Goal: Task Accomplishment & Management: Complete application form

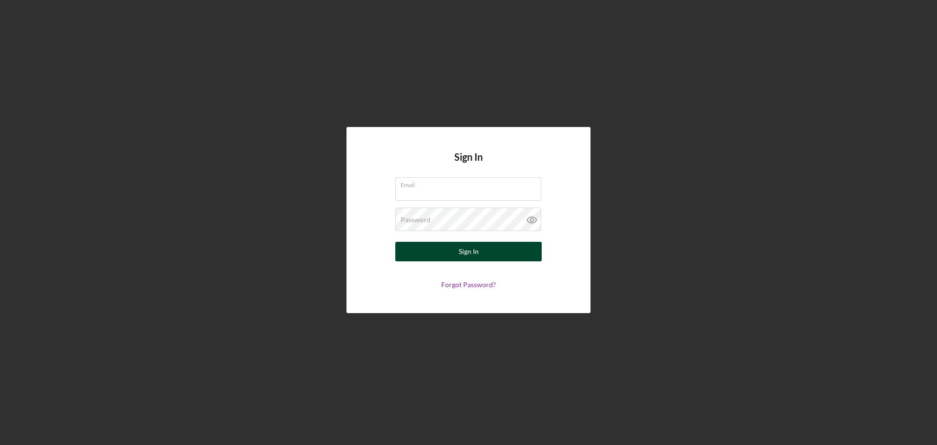
type input "[EMAIL_ADDRESS][DOMAIN_NAME]"
click at [460, 254] on div "Sign In" at bounding box center [469, 252] width 20 height 20
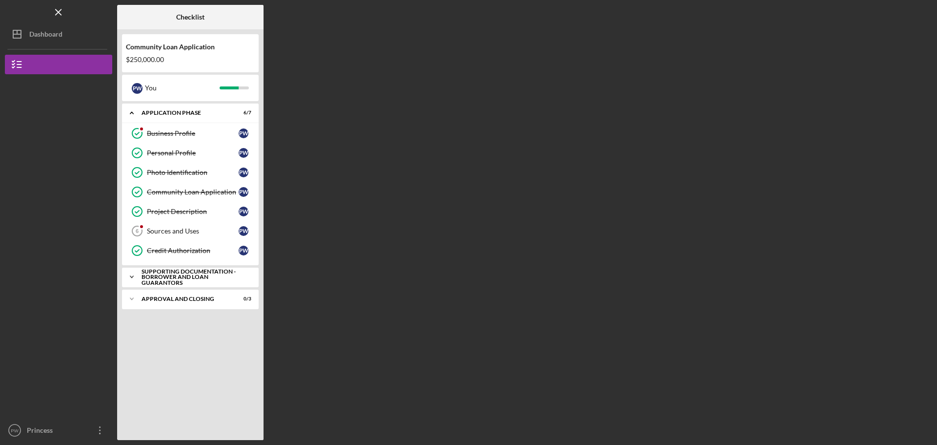
click at [198, 275] on div "Supporting Documentation - Borrower and Loan Guarantors" at bounding box center [194, 277] width 105 height 17
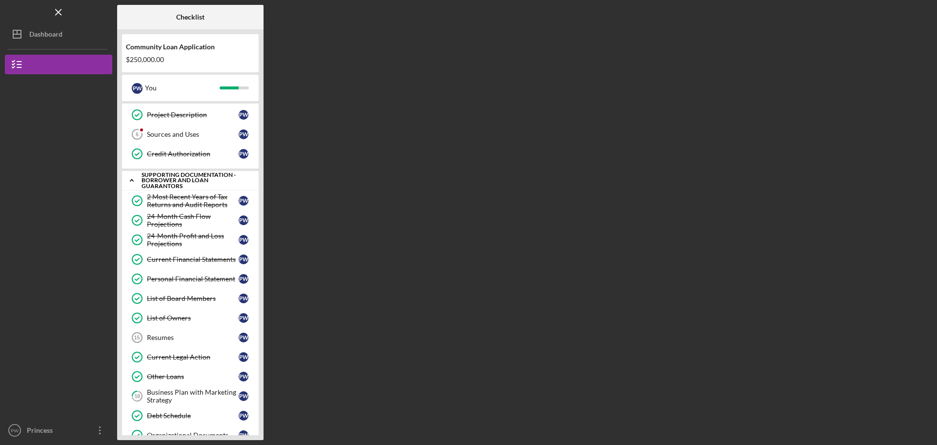
scroll to position [98, 0]
click at [179, 223] on div "24-Month Cash Flow Projections" at bounding box center [193, 219] width 92 height 16
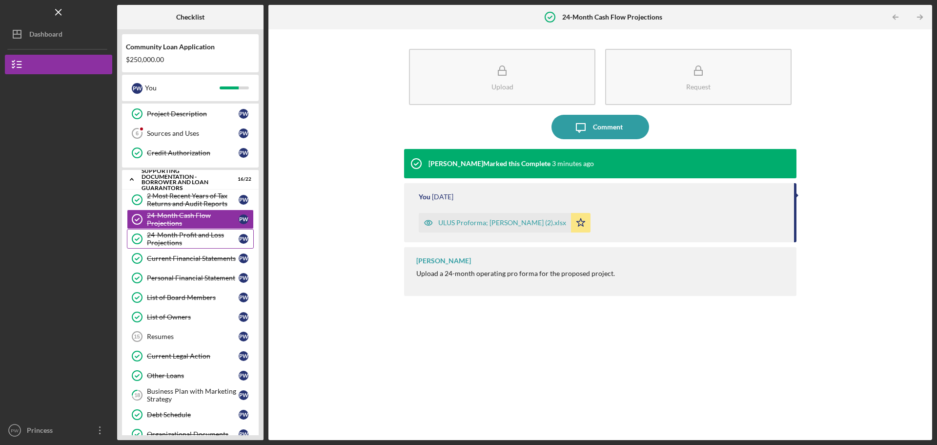
click at [194, 242] on div "24-Month Profit and Loss Projections" at bounding box center [193, 239] width 92 height 16
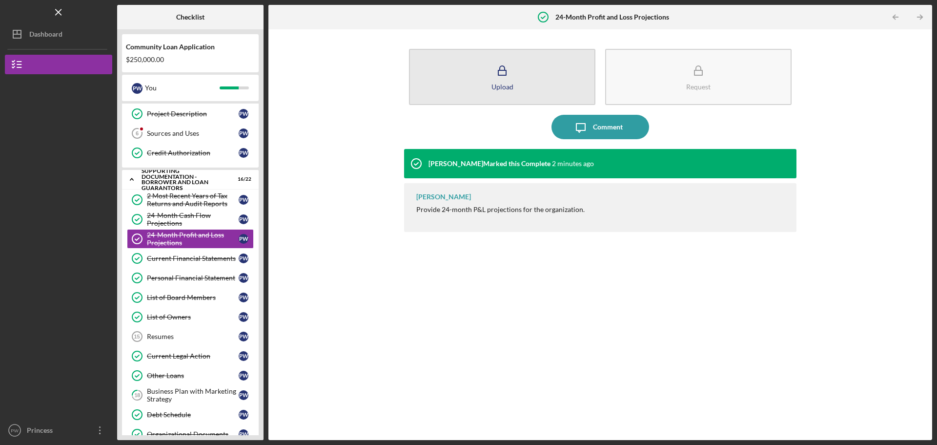
click at [499, 88] on div "Upload" at bounding box center [503, 86] width 22 height 7
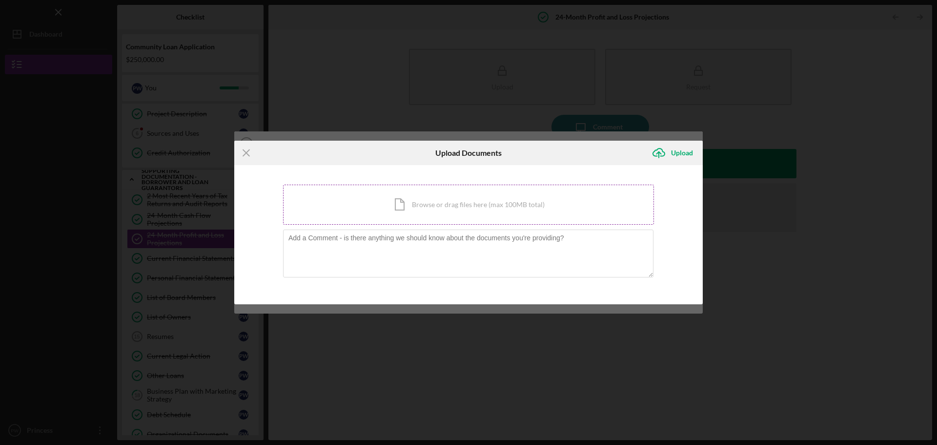
click at [448, 202] on div "Icon/Document Browse or drag files here (max 100MB total) Tap to choose files o…" at bounding box center [468, 205] width 371 height 40
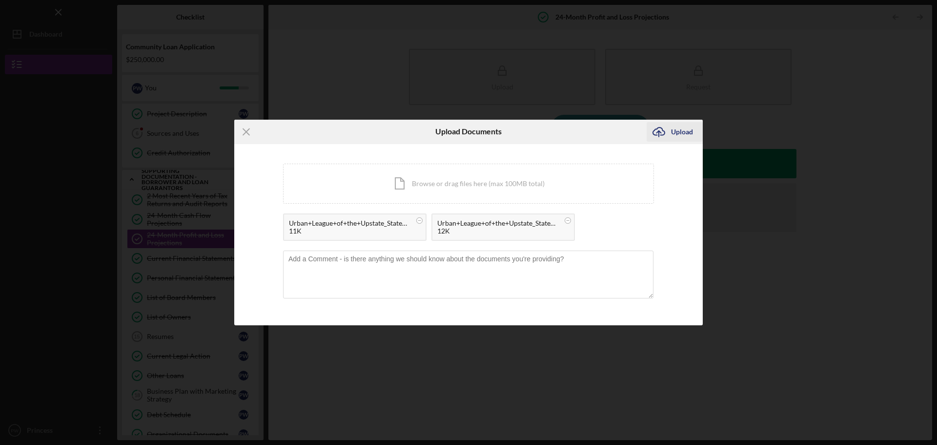
click at [681, 130] on div "Upload" at bounding box center [682, 132] width 22 height 20
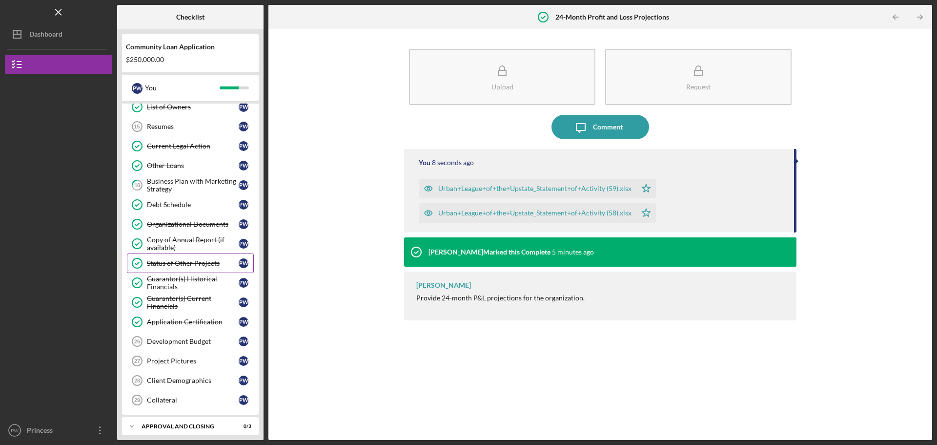
scroll to position [314, 0]
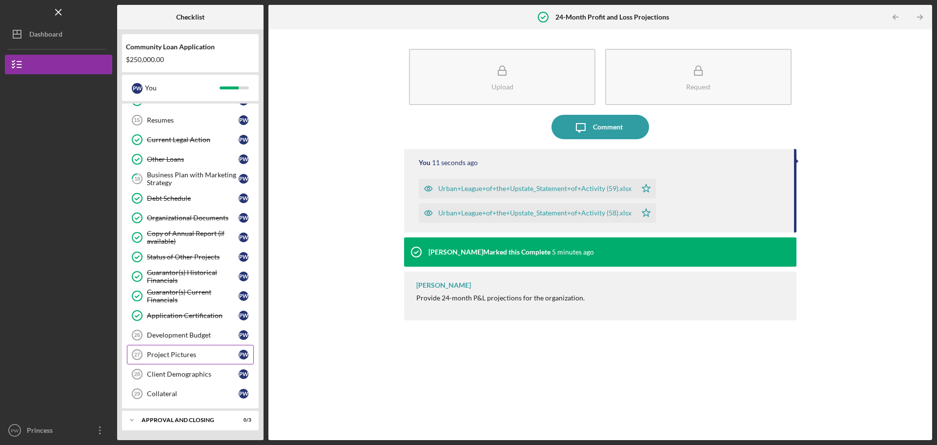
click at [187, 357] on div "Project Pictures" at bounding box center [193, 355] width 92 height 8
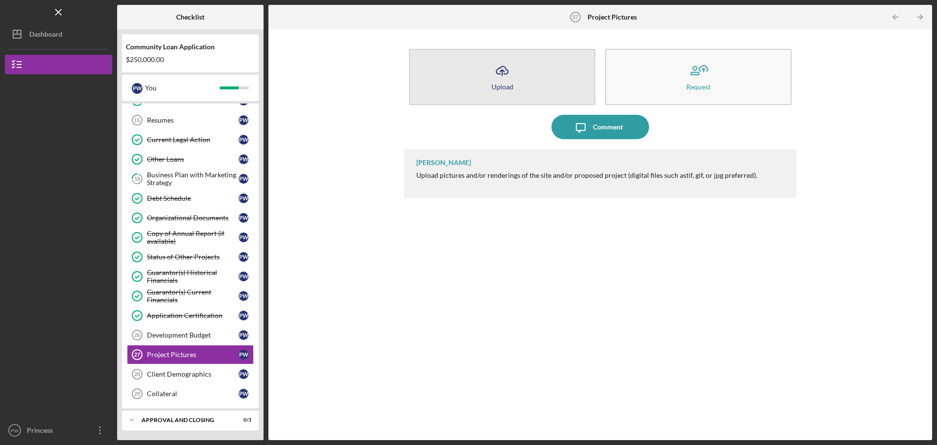
click at [483, 82] on button "Icon/Upload Upload" at bounding box center [502, 77] width 187 height 56
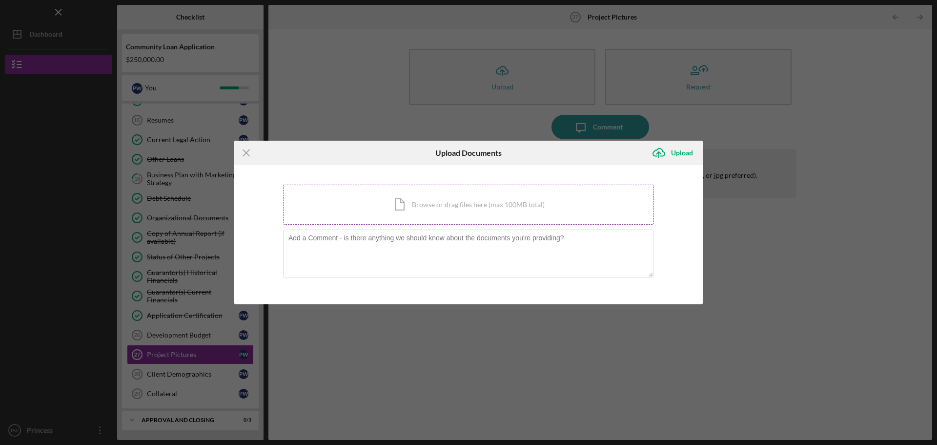
click at [443, 206] on div "Icon/Document Browse or drag files here (max 100MB total) Tap to choose files o…" at bounding box center [468, 205] width 371 height 40
click at [488, 204] on div "Icon/Document Browse or drag files here (max 100MB total) Tap to choose files o…" at bounding box center [468, 205] width 371 height 40
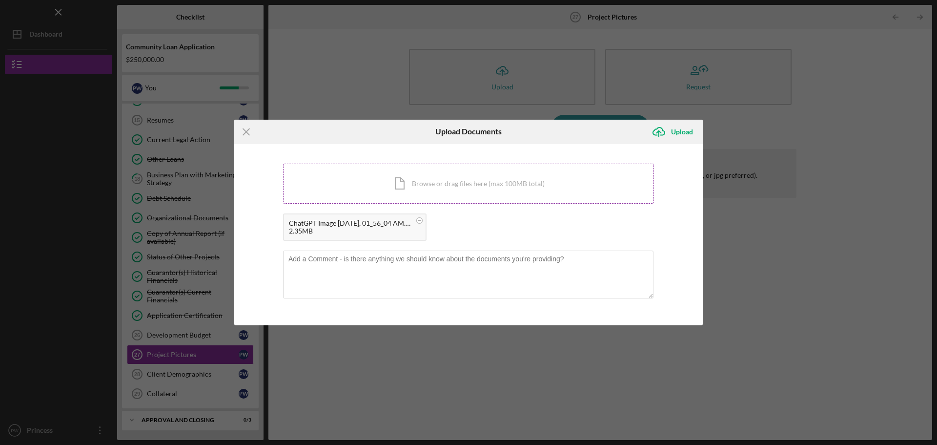
click at [474, 185] on div "Icon/Document Browse or drag files here (max 100MB total) Tap to choose files o…" at bounding box center [468, 184] width 371 height 40
click at [486, 178] on div "Icon/Document Browse or drag files here (max 100MB total) Tap to choose files o…" at bounding box center [468, 184] width 371 height 40
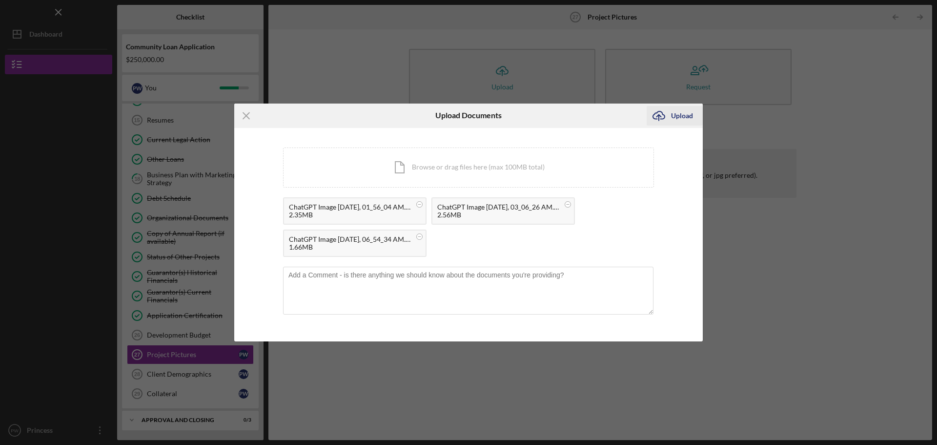
click at [682, 117] on div "Upload" at bounding box center [682, 116] width 22 height 20
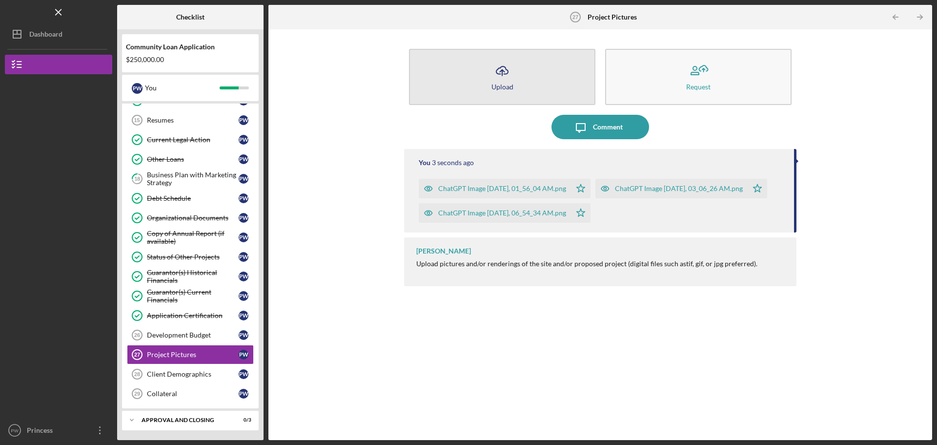
click at [503, 76] on icon "Icon/Upload" at bounding box center [502, 71] width 24 height 24
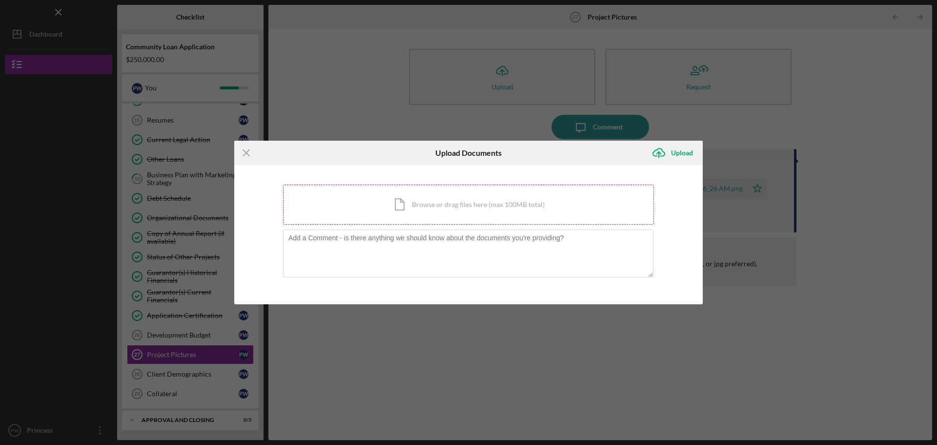
click at [462, 199] on div "Icon/Document Browse or drag files here (max 100MB total) Tap to choose files o…" at bounding box center [468, 205] width 371 height 40
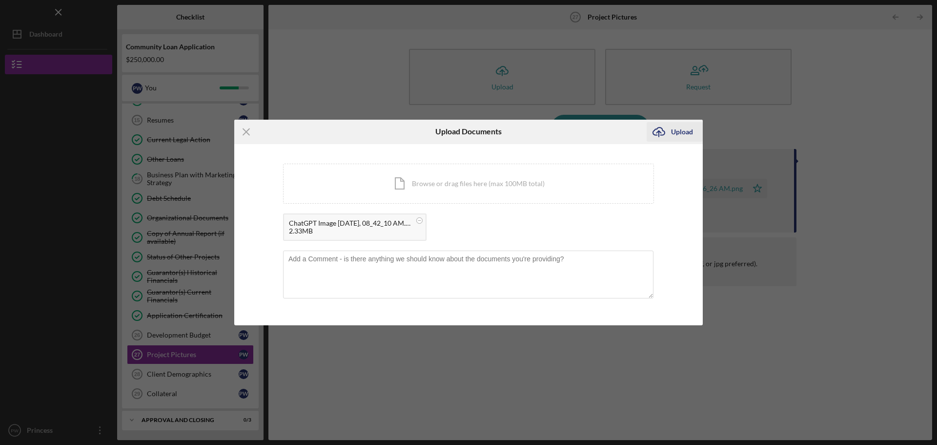
click at [681, 131] on div "Upload" at bounding box center [682, 132] width 22 height 20
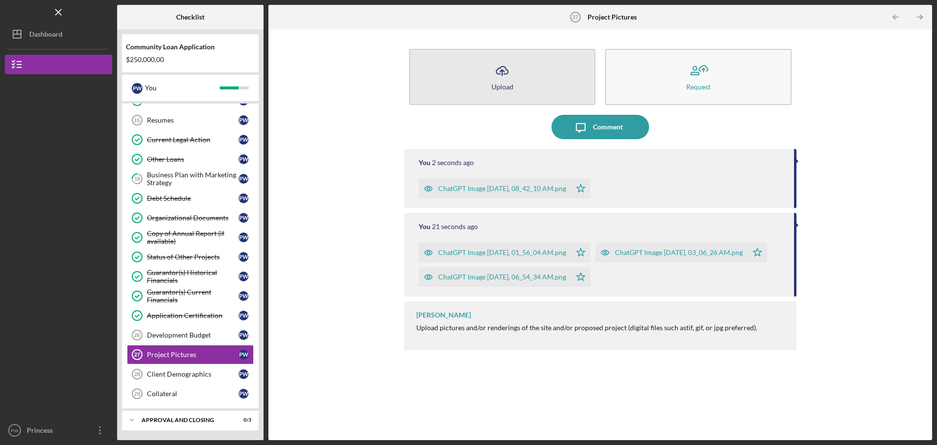
click at [518, 82] on button "Icon/Upload Upload" at bounding box center [502, 77] width 187 height 56
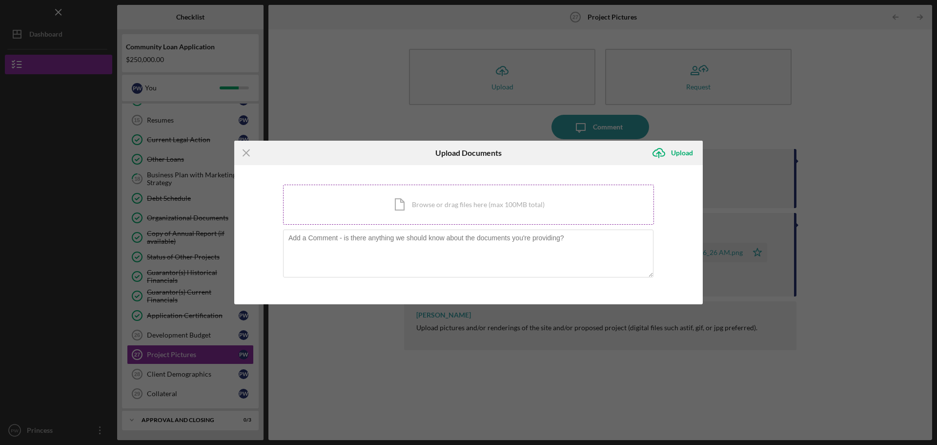
click at [435, 204] on div "Icon/Document Browse or drag files here (max 100MB total) Tap to choose files o…" at bounding box center [468, 205] width 371 height 40
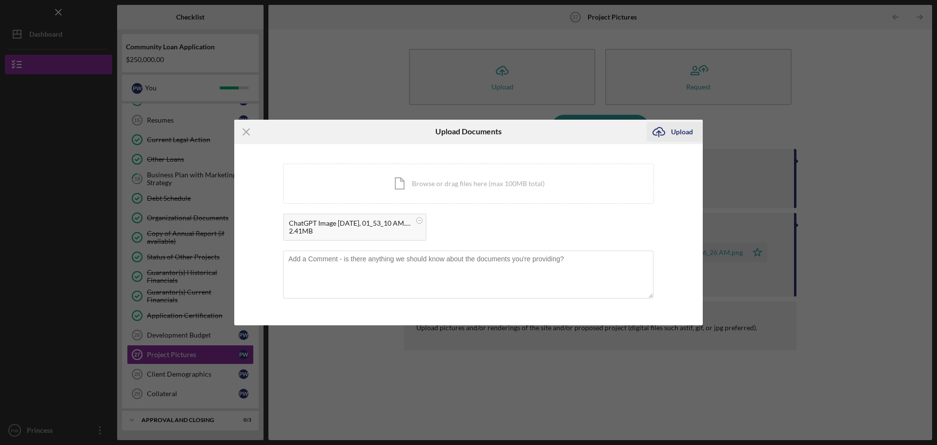
click at [689, 136] on div "Upload" at bounding box center [682, 132] width 22 height 20
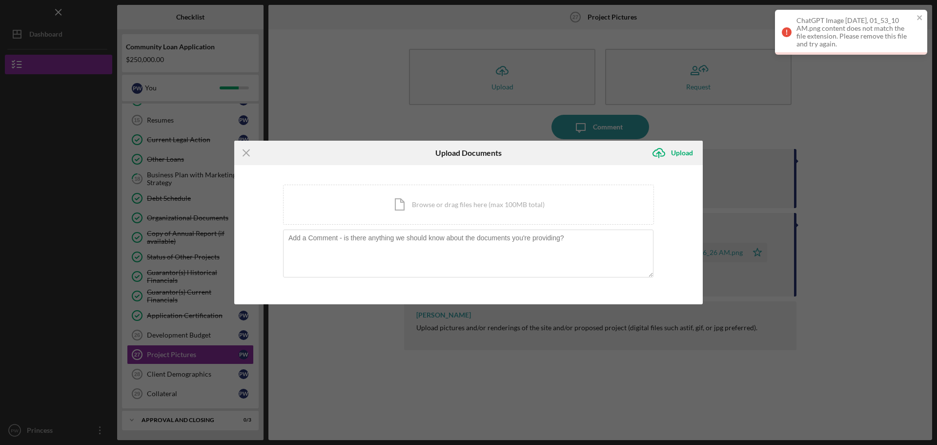
click at [463, 121] on div "Icon/Menu Close Upload Documents Icon/Upload Upload You're uploading documents …" at bounding box center [468, 222] width 937 height 445
click at [920, 18] on icon "close" at bounding box center [919, 17] width 5 height 5
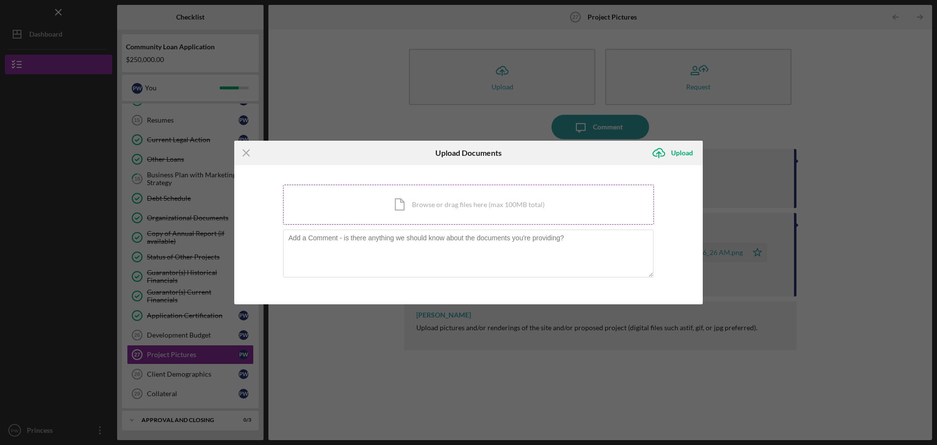
click at [446, 201] on div "Icon/Document Browse or drag files here (max 100MB total) Tap to choose files o…" at bounding box center [468, 205] width 371 height 40
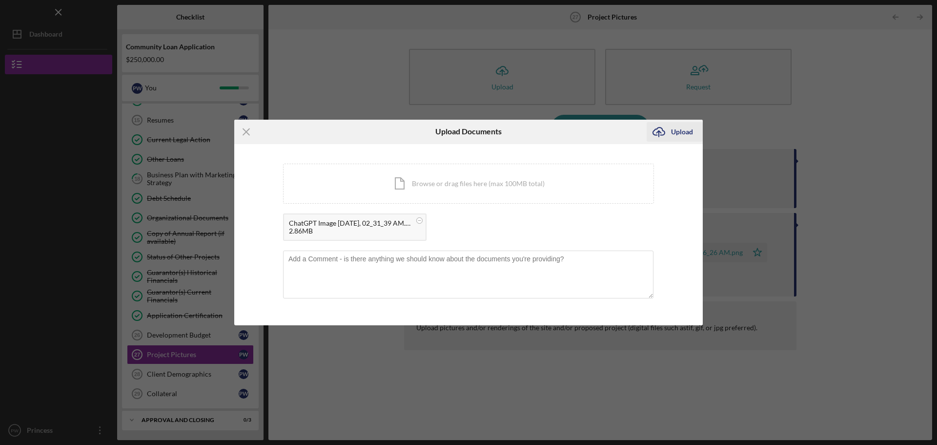
click at [689, 135] on div "Upload" at bounding box center [682, 132] width 22 height 20
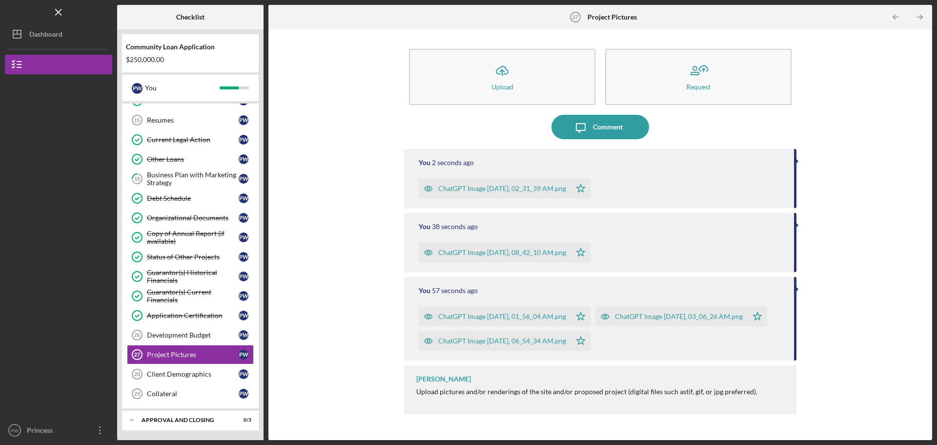
scroll to position [3, 0]
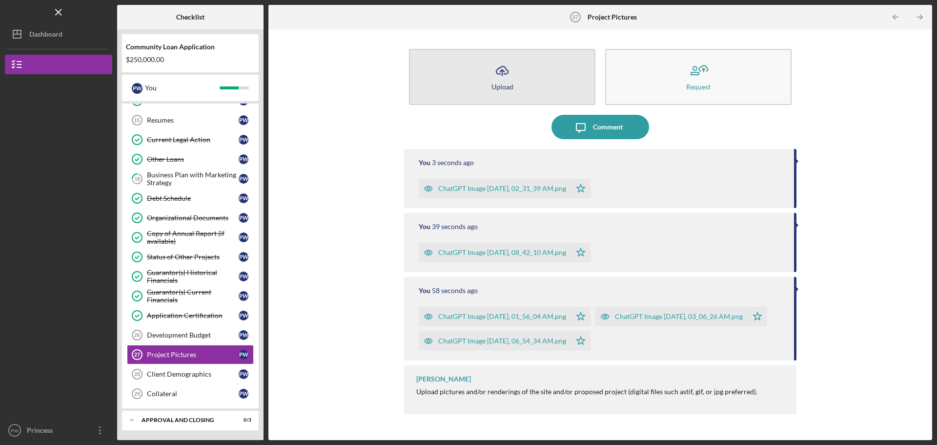
click at [499, 74] on icon "Icon/Upload" at bounding box center [502, 71] width 24 height 24
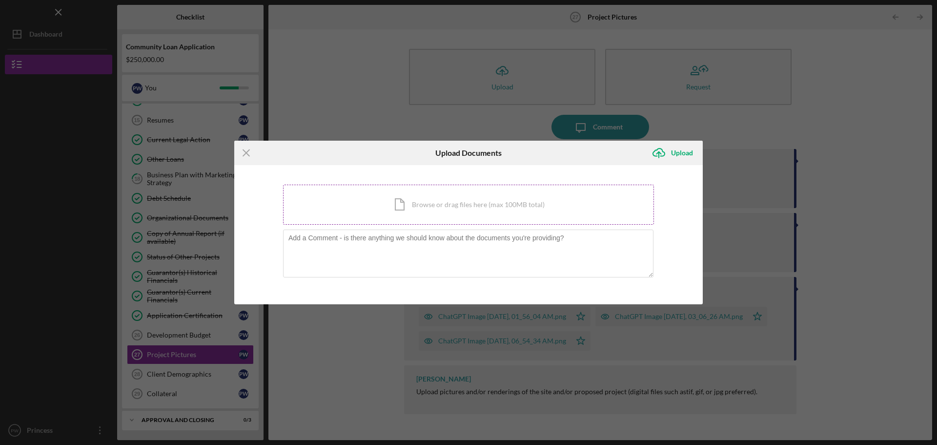
click at [444, 200] on div "Icon/Document Browse or drag files here (max 100MB total) Tap to choose files o…" at bounding box center [468, 205] width 371 height 40
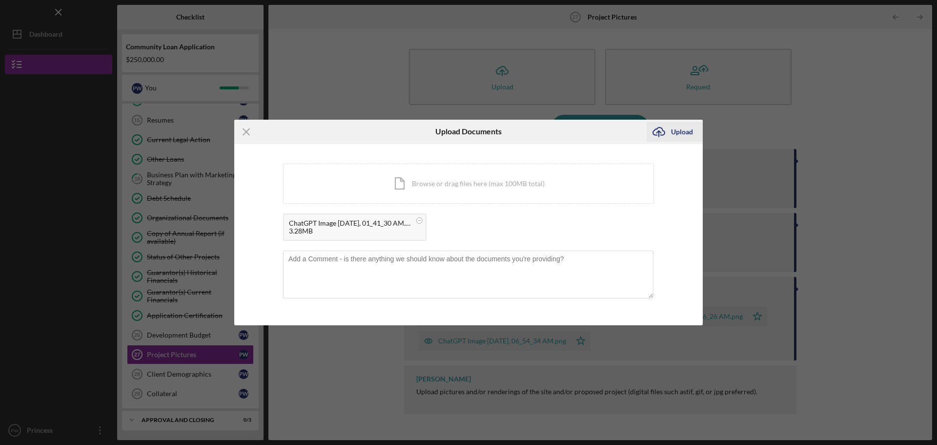
click at [680, 130] on div "Upload" at bounding box center [682, 132] width 22 height 20
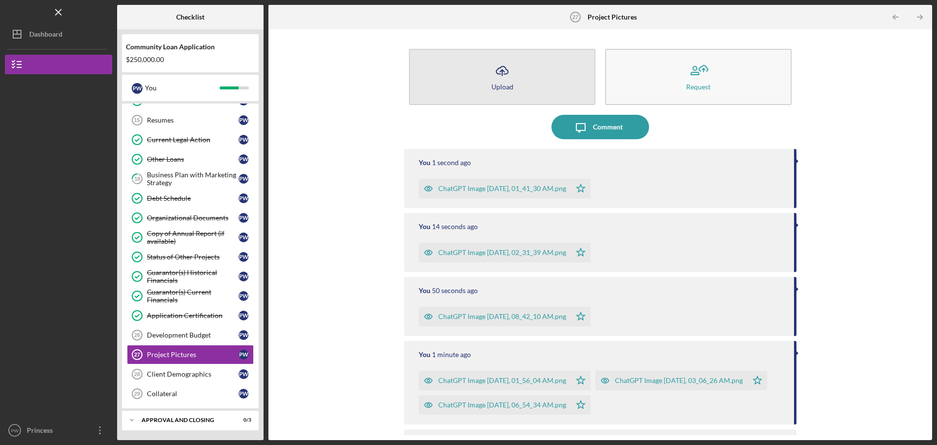
click at [502, 81] on icon "Icon/Upload" at bounding box center [502, 71] width 24 height 24
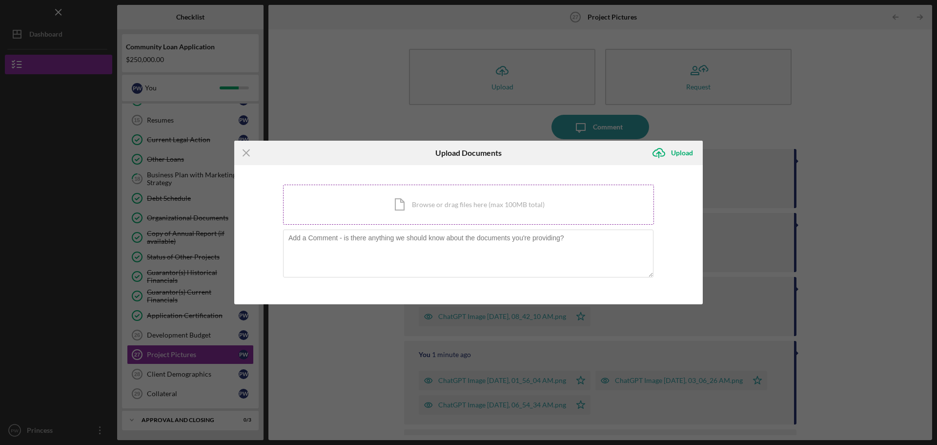
click at [421, 201] on div "Icon/Document Browse or drag files here (max 100MB total) Tap to choose files o…" at bounding box center [468, 205] width 371 height 40
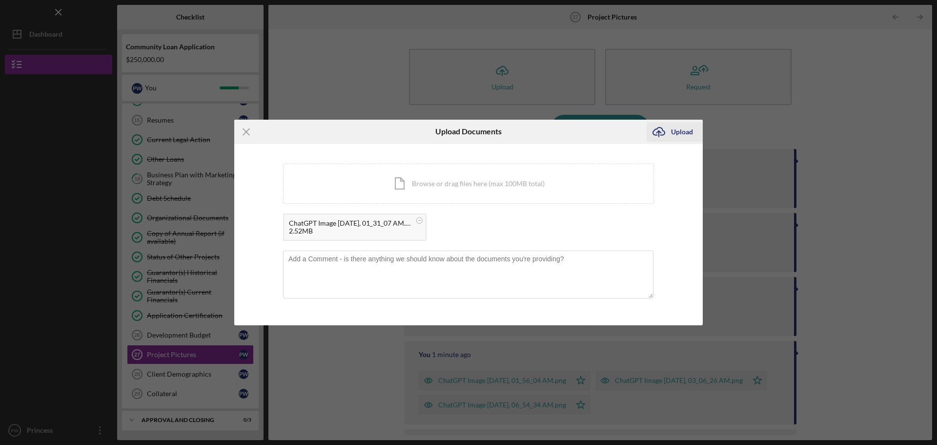
click at [676, 132] on div "Upload" at bounding box center [682, 132] width 22 height 20
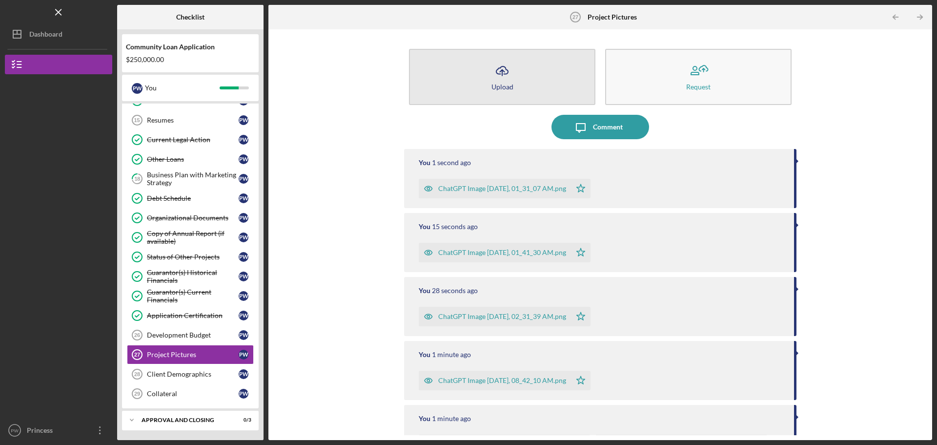
click at [491, 74] on icon "Icon/Upload" at bounding box center [502, 71] width 24 height 24
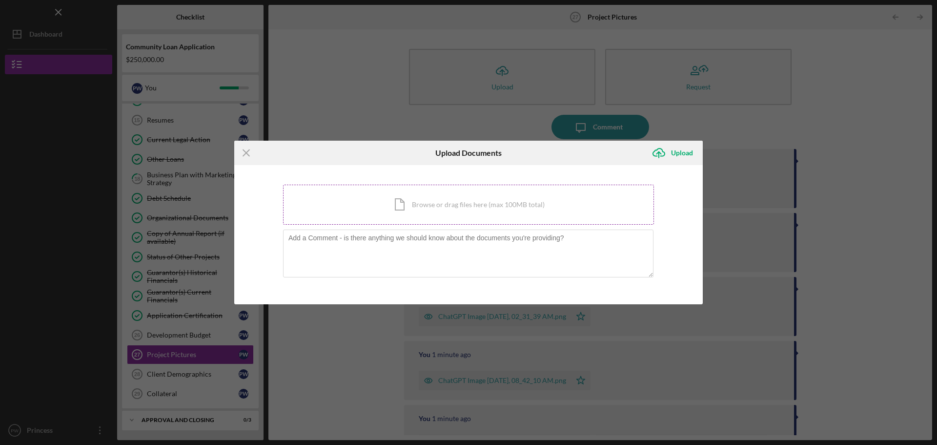
click at [412, 196] on div "Icon/Document Browse or drag files here (max 100MB total) Tap to choose files o…" at bounding box center [468, 205] width 371 height 40
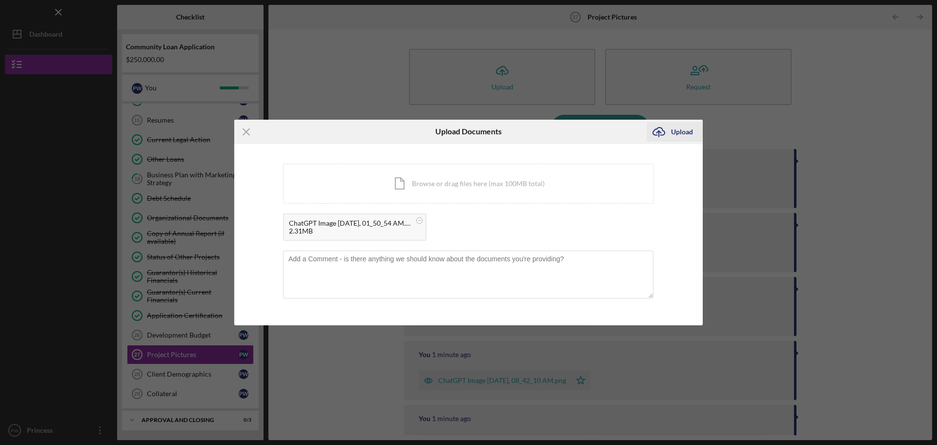
click at [685, 127] on div "Upload" at bounding box center [682, 132] width 22 height 20
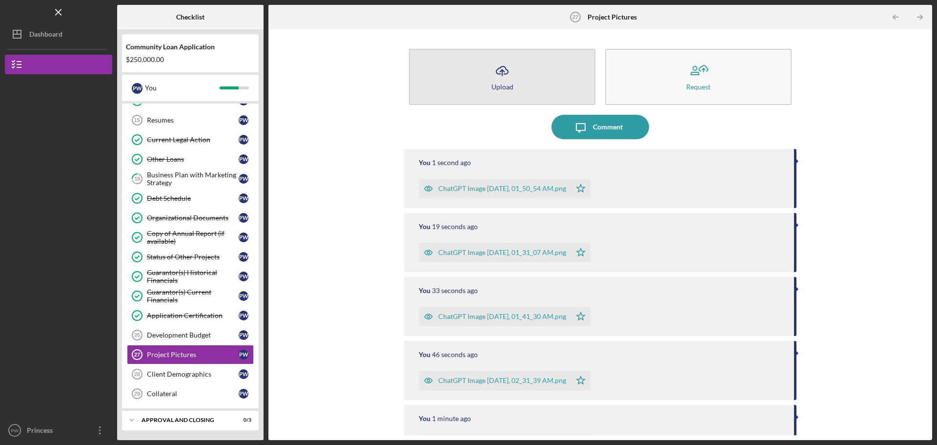
click at [492, 70] on icon "Icon/Upload" at bounding box center [502, 71] width 24 height 24
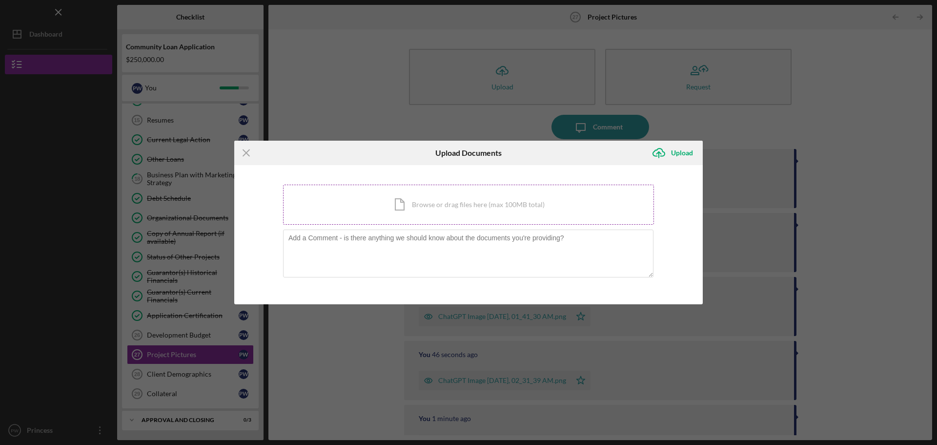
click at [372, 196] on div "Icon/Document Browse or drag files here (max 100MB total) Tap to choose files o…" at bounding box center [468, 205] width 371 height 40
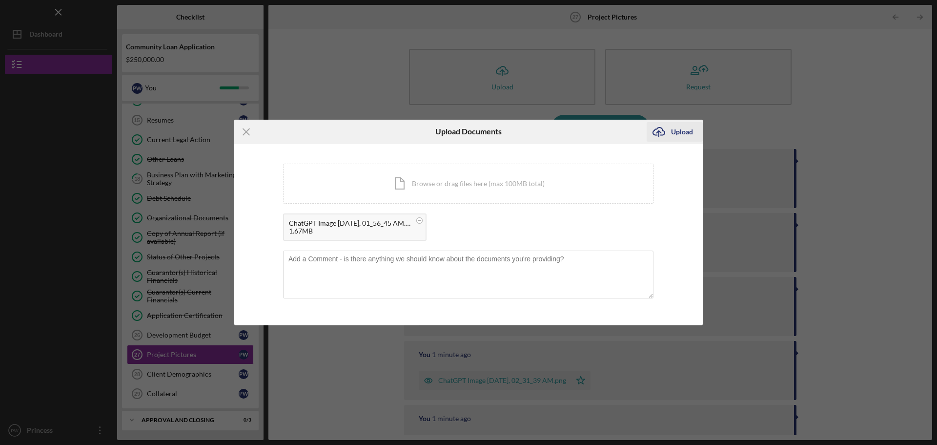
click at [693, 134] on button "Icon/Upload Upload" at bounding box center [675, 132] width 56 height 20
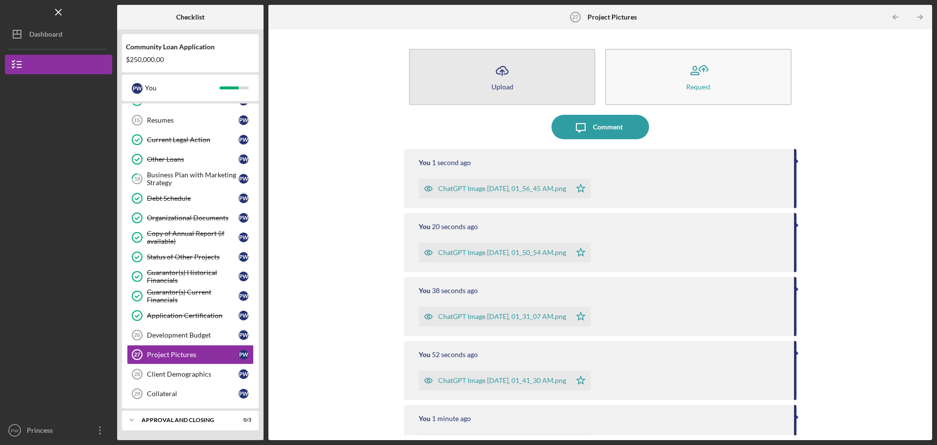
click at [486, 77] on button "Icon/Upload Upload" at bounding box center [502, 77] width 187 height 56
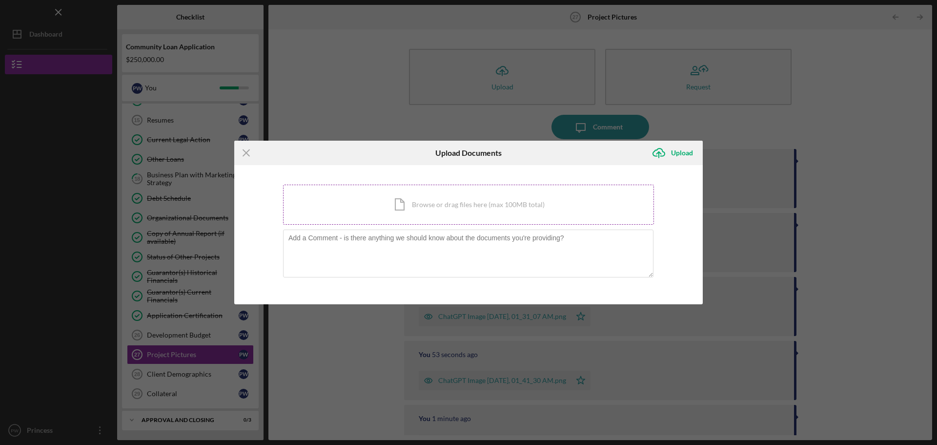
click at [427, 199] on div "Icon/Document Browse or drag files here (max 100MB total) Tap to choose files o…" at bounding box center [468, 205] width 371 height 40
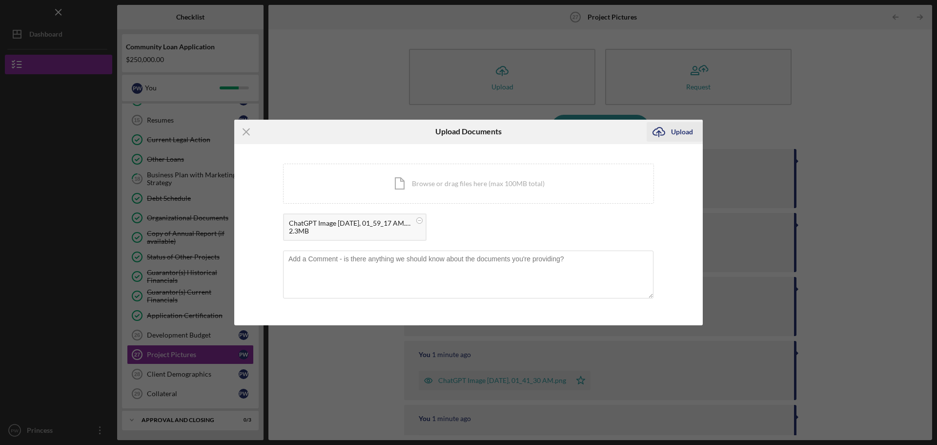
click at [681, 132] on div "Upload" at bounding box center [682, 132] width 22 height 20
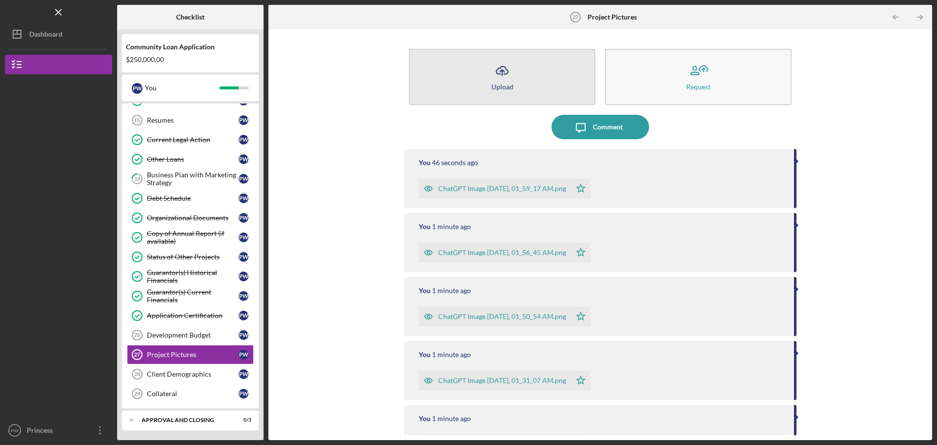
click at [506, 90] on button "Icon/Upload Upload" at bounding box center [502, 77] width 187 height 56
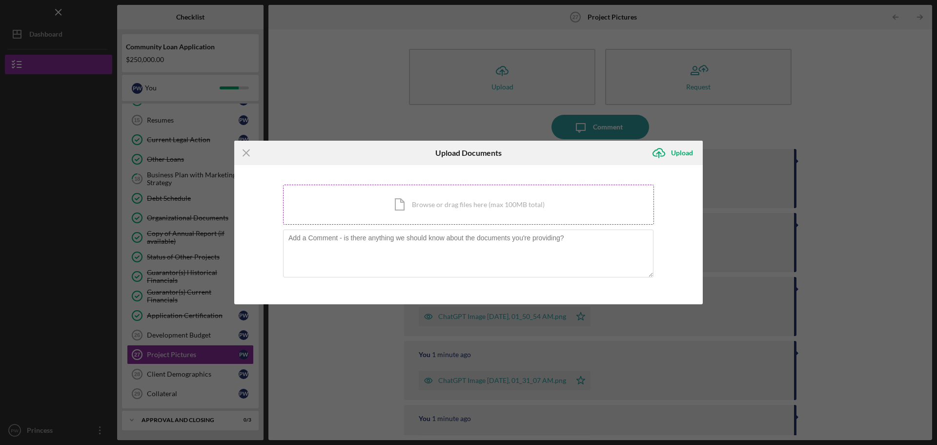
click at [413, 206] on div "Icon/Document Browse or drag files here (max 100MB total) Tap to choose files o…" at bounding box center [468, 205] width 371 height 40
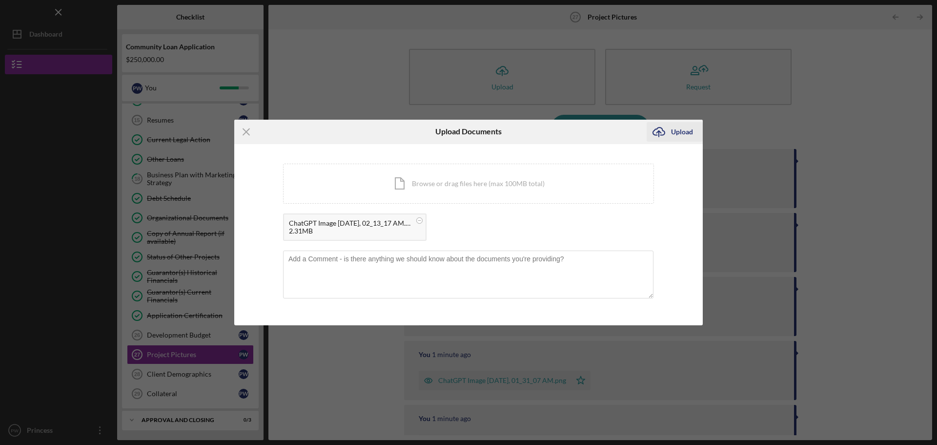
click at [675, 132] on div "Upload" at bounding box center [682, 132] width 22 height 20
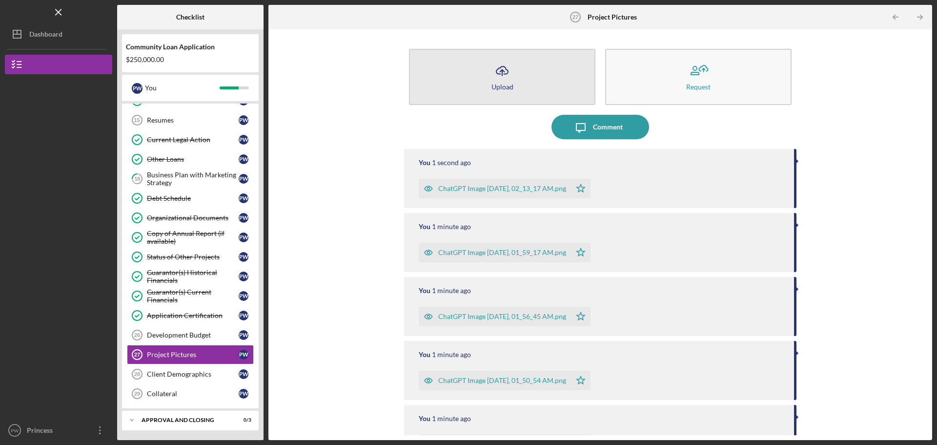
click at [501, 86] on div "Upload" at bounding box center [503, 86] width 22 height 7
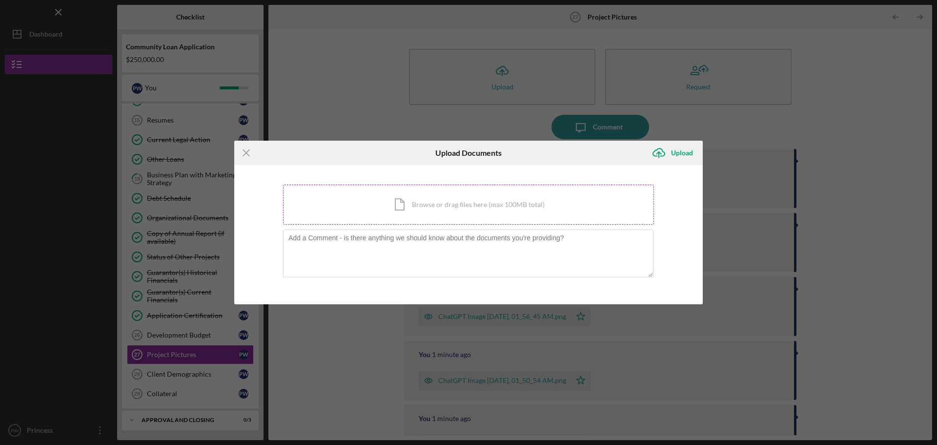
click at [453, 201] on div "Icon/Document Browse or drag files here (max 100MB total) Tap to choose files o…" at bounding box center [468, 205] width 371 height 40
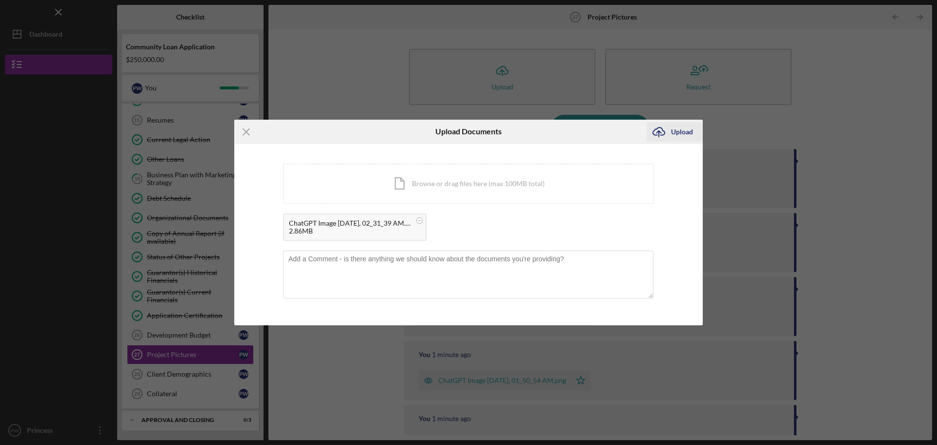
click at [687, 133] on div "Upload" at bounding box center [682, 132] width 22 height 20
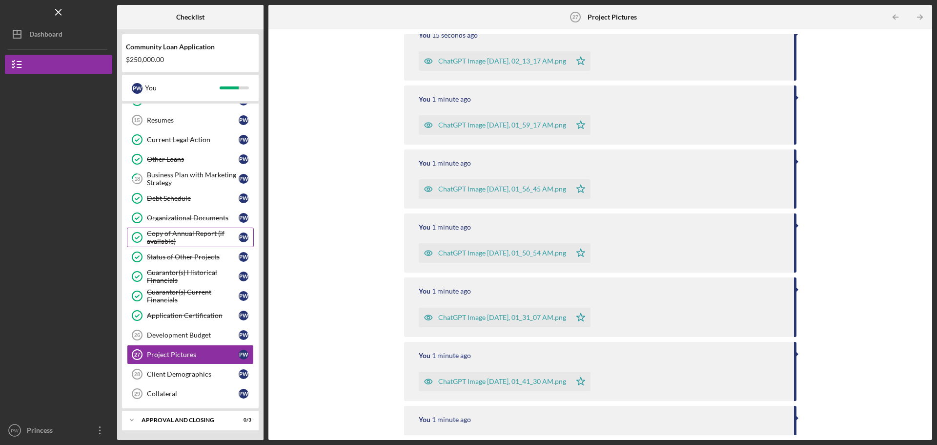
scroll to position [195, 0]
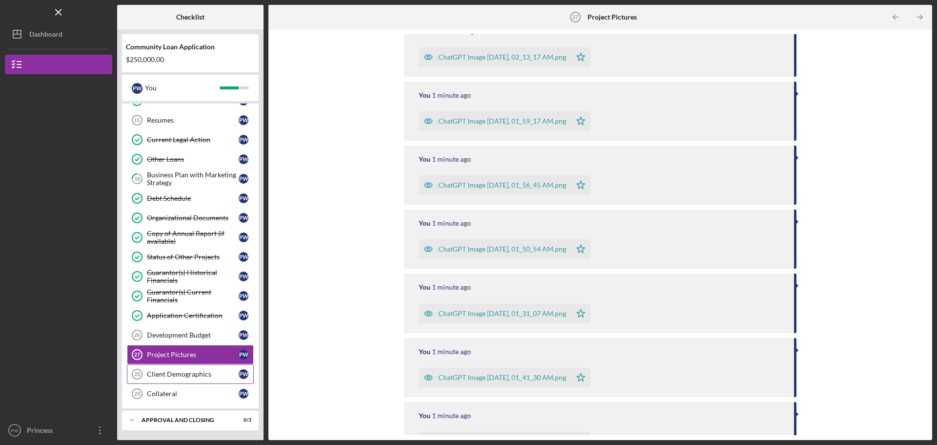
click at [173, 373] on div "Client Demographics" at bounding box center [193, 374] width 92 height 8
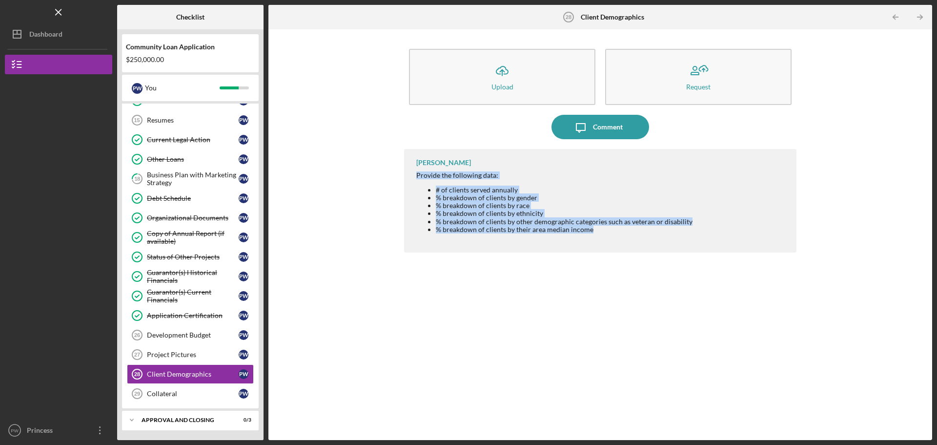
drag, startPoint x: 415, startPoint y: 172, endPoint x: 604, endPoint y: 236, distance: 200.4
click at [604, 236] on div "[PERSON_NAME] Provide the following data: # of clients served annually % breakd…" at bounding box center [600, 201] width 393 height 104
copy div "Provide the following data: # of clients served annually % breakdown of clients…"
click at [169, 391] on div "Collateral" at bounding box center [193, 394] width 92 height 8
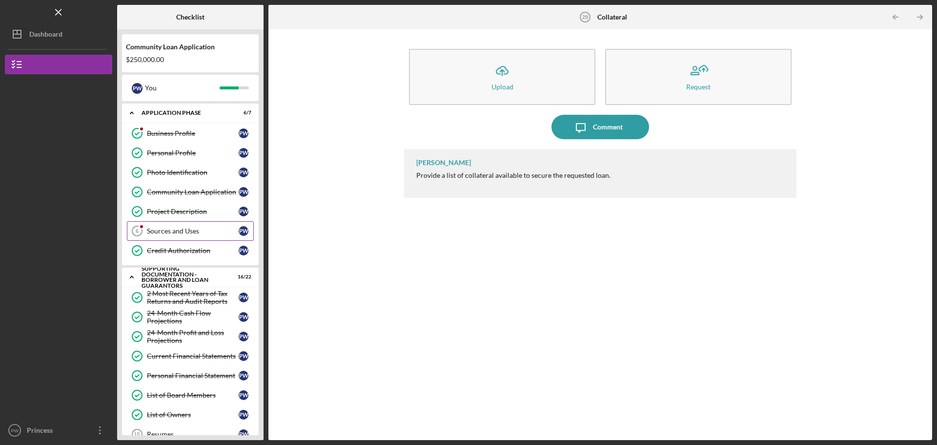
click at [186, 230] on div "Sources and Uses" at bounding box center [193, 231] width 92 height 8
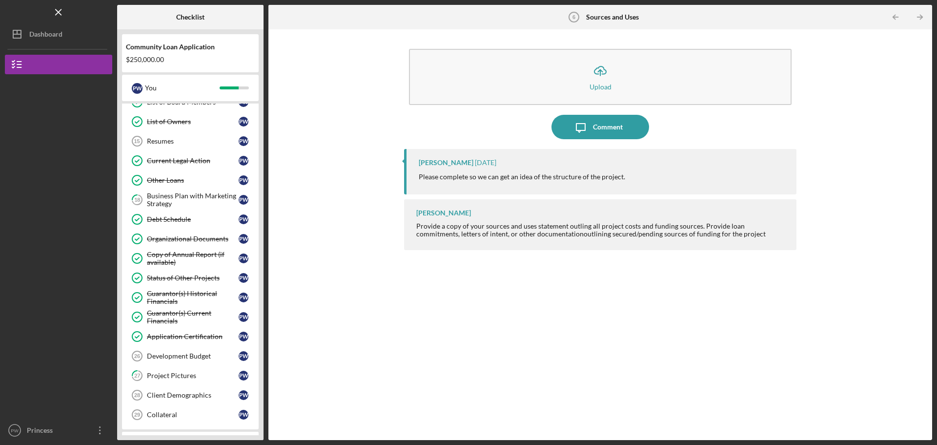
scroll to position [314, 0]
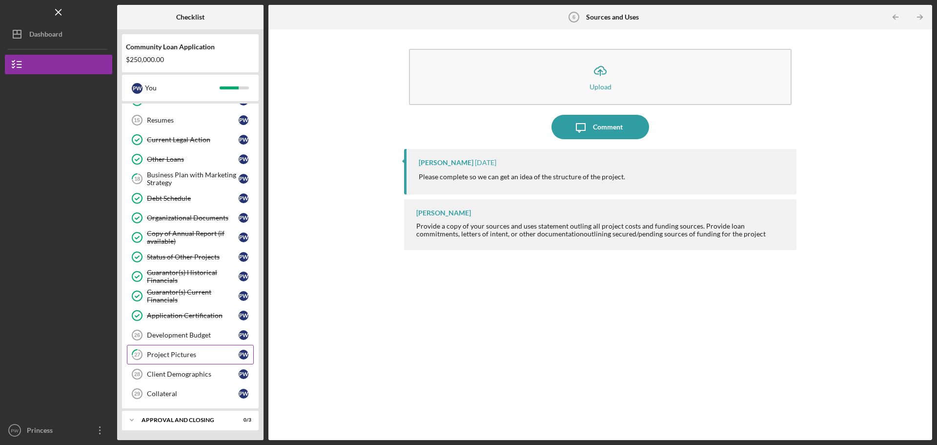
click at [177, 352] on div "Project Pictures" at bounding box center [193, 355] width 92 height 8
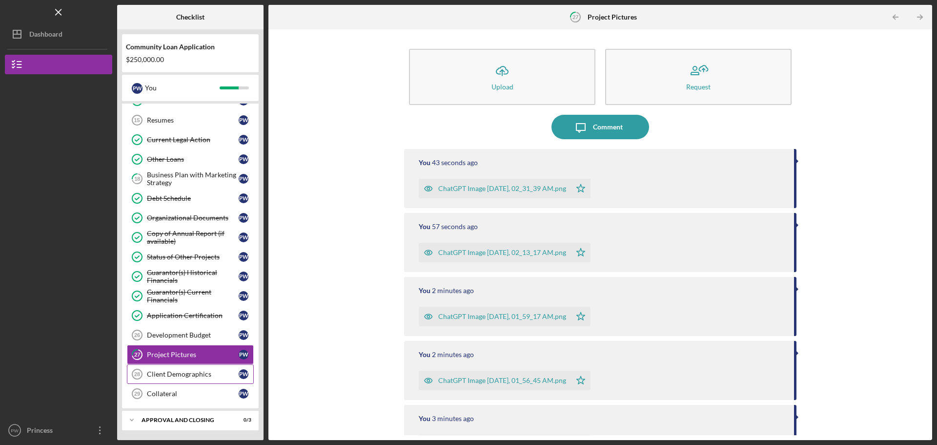
click at [199, 373] on div "Client Demographics" at bounding box center [193, 374] width 92 height 8
